Goal: Check status: Check status

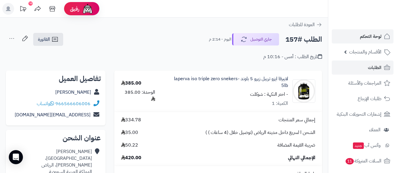
scroll to position [229, 0]
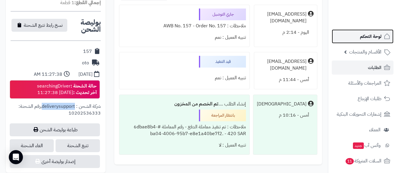
click at [370, 38] on span "لوحة التحكم" at bounding box center [370, 36] width 21 height 8
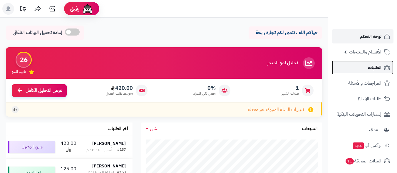
click at [374, 70] on span "الطلبات" at bounding box center [375, 68] width 14 height 8
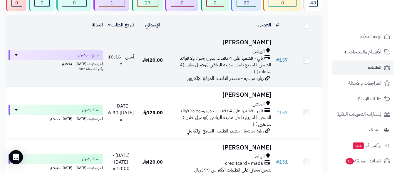
scroll to position [59, 0]
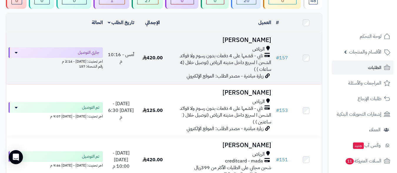
click at [225, 57] on span "تابي - قسّمها على 4 دفعات بدون رسوم ولا فوائد" at bounding box center [221, 56] width 83 height 7
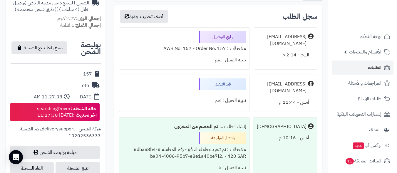
scroll to position [294, 0]
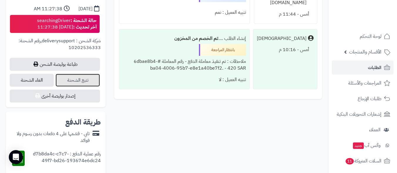
click at [80, 81] on link "تتبع الشحنة" at bounding box center [78, 80] width 44 height 13
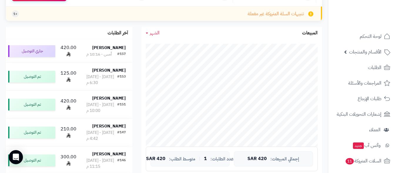
scroll to position [59, 0]
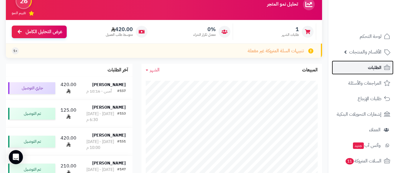
click at [369, 67] on span "الطلبات" at bounding box center [375, 68] width 14 height 8
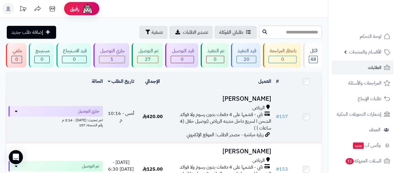
click at [216, 107] on div "الرياض" at bounding box center [221, 108] width 101 height 7
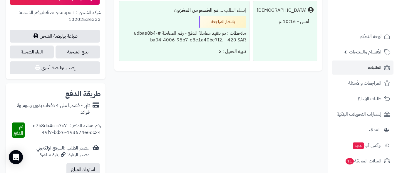
scroll to position [324, 0]
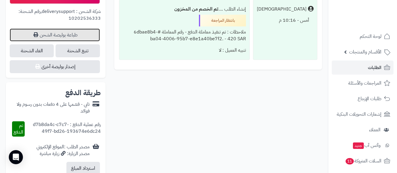
click at [63, 34] on link "طباعة بوليصة الشحن" at bounding box center [55, 35] width 90 height 13
